Goal: Contribute content: Add original content to the website for others to see

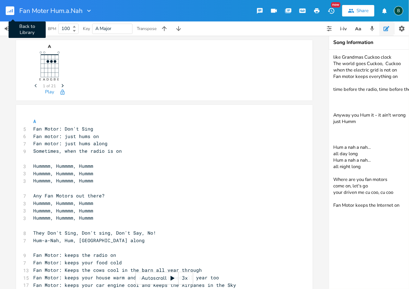
click at [11, 10] on rect "button" at bounding box center [10, 10] width 9 height 9
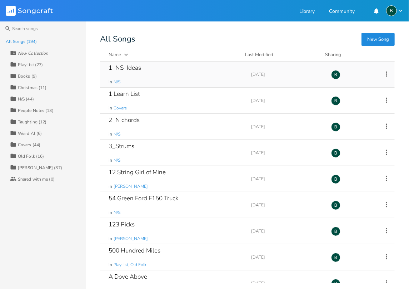
click at [124, 68] on div "1_NS_Ideas" at bounding box center [125, 68] width 33 height 6
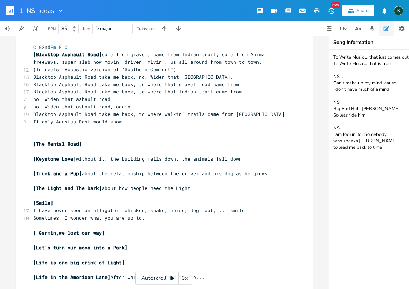
scroll to position [476, 0]
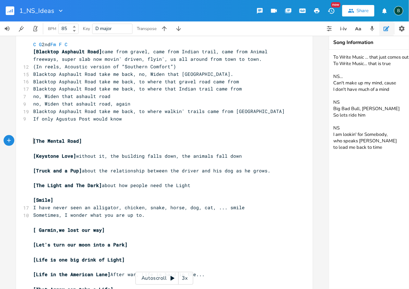
click at [32, 140] on pre "[The Mental Road]" at bounding box center [161, 141] width 258 height 8
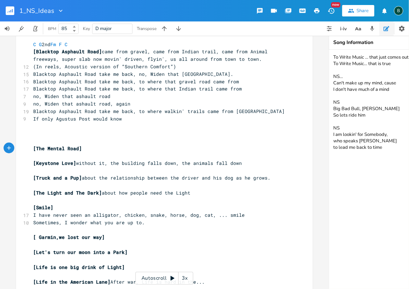
click at [32, 135] on pre "​" at bounding box center [161, 134] width 258 height 8
type textarea "[The Second Vr"
type textarea "erse] Whay don't you learn the 2nd verse"
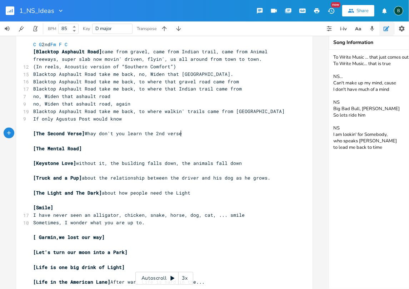
scroll to position [0, 88]
click at [92, 133] on span "[The Second Verse] Whay don't you learn the 2nd verse" at bounding box center [107, 133] width 149 height 6
click at [176, 132] on pre "[The Second Verse] Why don't you learn the 2nd verse" at bounding box center [161, 134] width 258 height 8
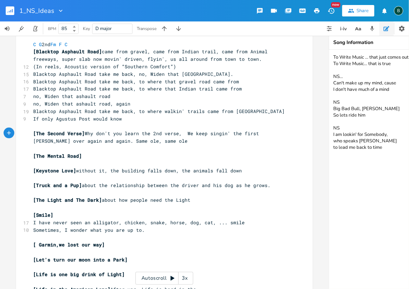
scroll to position [0, 158]
type textarea ", We keep singin' the first [PERSON_NAME] over again and again. Same ole, same …"
click at [262, 132] on span "[The Second Verse] Why don't you learn the 2nd verse, We keep singin' the first…" at bounding box center [147, 137] width 229 height 14
type textarea "e"
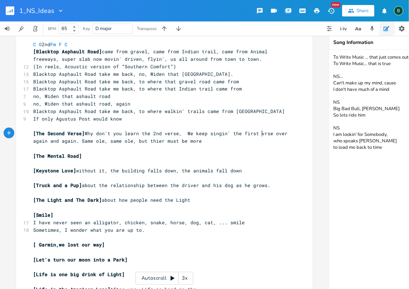
scroll to position [0, 2]
click at [196, 140] on pre "[The Second Verse] Why don't you learn the 2nd verse, We keep singin' the first…" at bounding box center [161, 137] width 258 height 15
type textarea ","
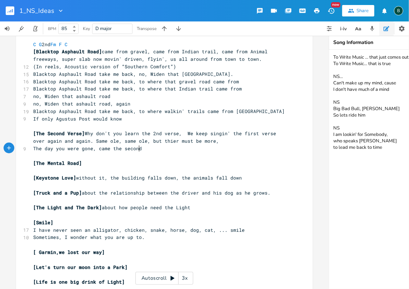
scroll to position [0, 88]
type textarea "The day you were gone, came the second verse"
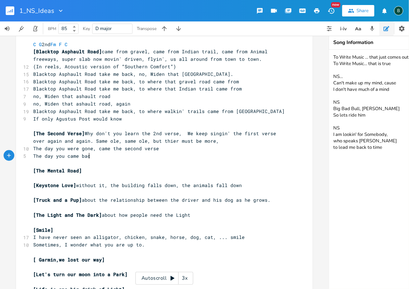
scroll to position [0, 49]
type textarea "The day you came back, came the third"
click at [185, 132] on span "[The Second Verse] Why don't you learn the 2nd verse, We keep singin' the first…" at bounding box center [156, 137] width 246 height 14
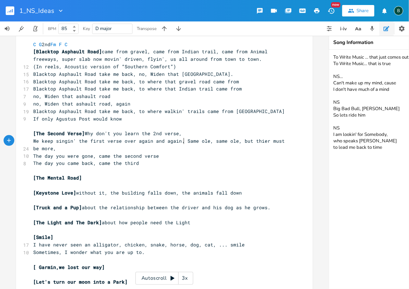
click at [182, 140] on span "We keep singin' the first verse over again and again. Same ole, same ole, but t…" at bounding box center [160, 145] width 254 height 14
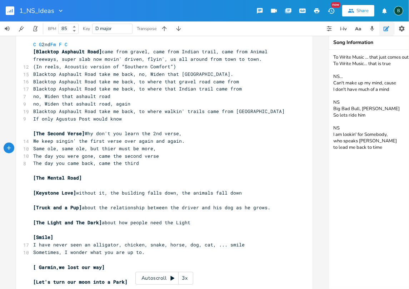
click at [151, 147] on span "Same ole, same ole, but thier must be more," at bounding box center [94, 148] width 123 height 6
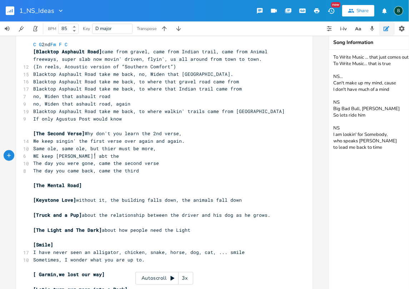
scroll to position [0, 49]
type textarea "WE keep [PERSON_NAME]' abt the cats"
click at [35, 154] on span "WE keep [PERSON_NAME]' abt the cats" at bounding box center [83, 156] width 100 height 6
type textarea "E"
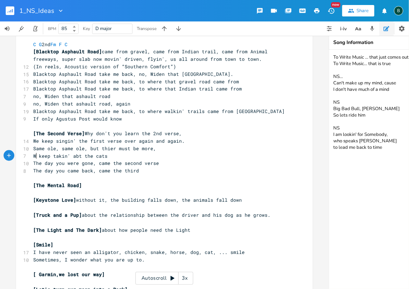
type textarea "e"
click at [78, 155] on span "We keep [PERSON_NAME]' abt the cats" at bounding box center [83, 156] width 100 height 6
type textarea "ou"
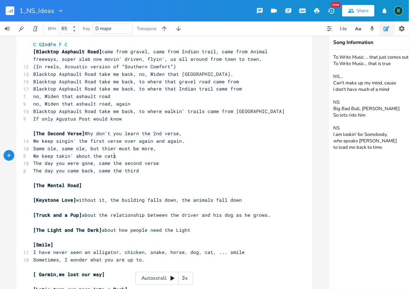
click at [112, 156] on pre "We keep takin' about the cats" at bounding box center [161, 156] width 258 height 8
drag, startPoint x: 120, startPoint y: 134, endPoint x: 112, endPoint y: 133, distance: 8.3
click at [112, 133] on span "[The Second Verse] Why don't you learn the 2nd verse," at bounding box center [107, 133] width 149 height 6
type textarea "we"
